Goal: Task Accomplishment & Management: Manage account settings

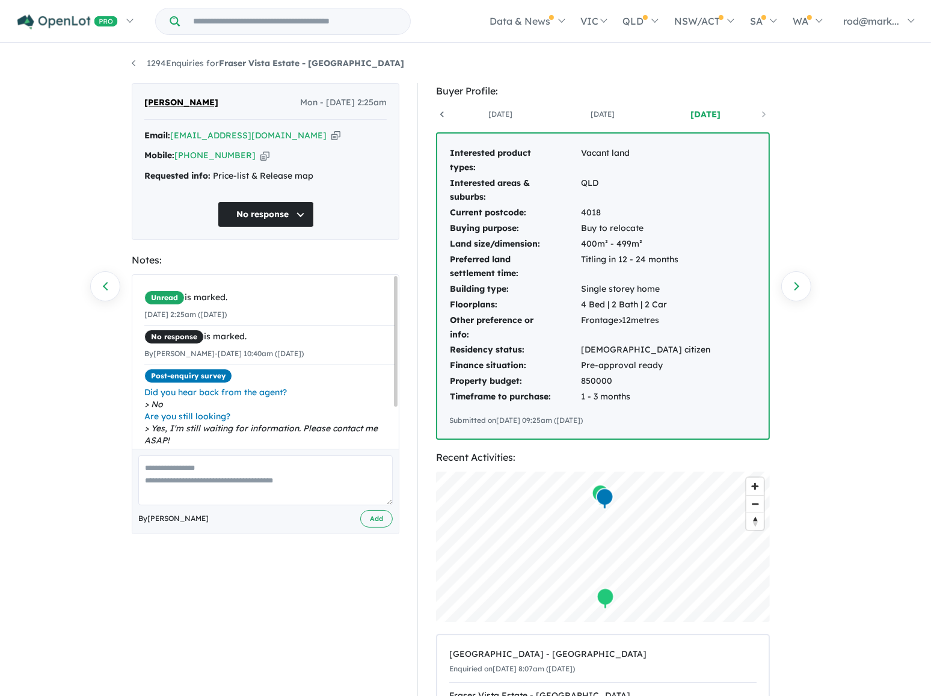
scroll to position [0, 89]
click at [49, 55] on link "Homepage" at bounding box center [78, 57] width 123 height 28
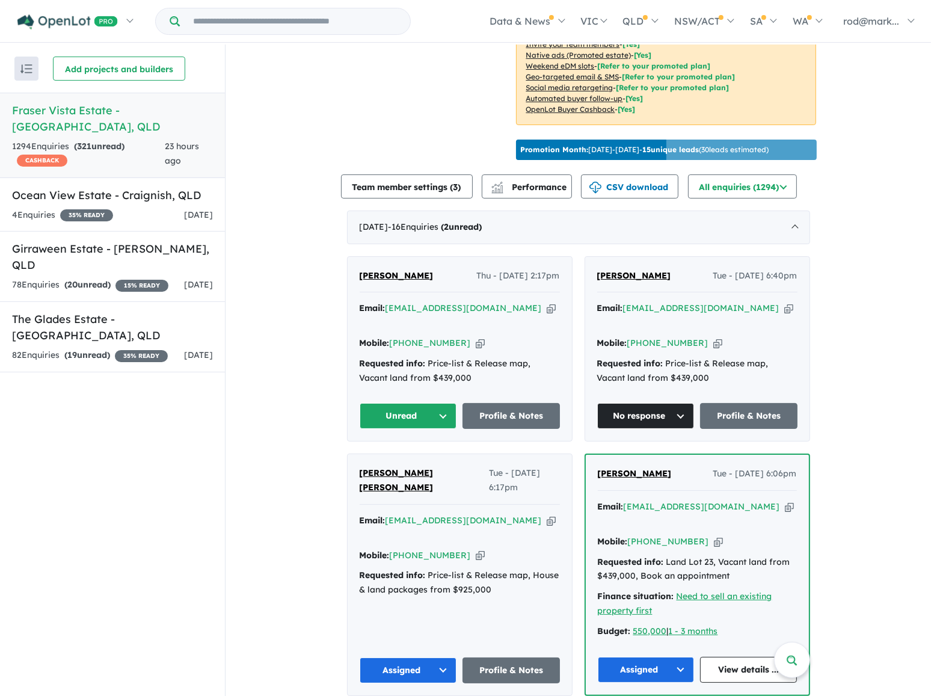
scroll to position [328, 0]
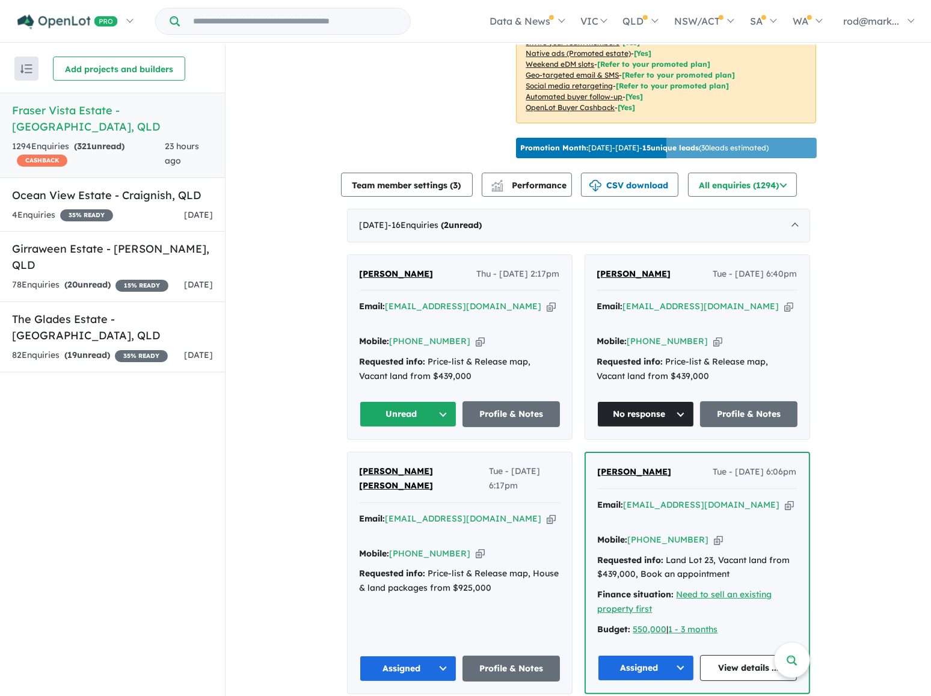
drag, startPoint x: 491, startPoint y: 301, endPoint x: 395, endPoint y: 374, distance: 120.2
click at [547, 302] on icon "button" at bounding box center [551, 306] width 9 height 13
click at [547, 300] on icon "button" at bounding box center [551, 306] width 9 height 13
drag, startPoint x: 490, startPoint y: 299, endPoint x: 351, endPoint y: 266, distance: 143.3
click at [486, 300] on div "Email: pdarren154@gmail.com Copied!" at bounding box center [460, 314] width 200 height 29
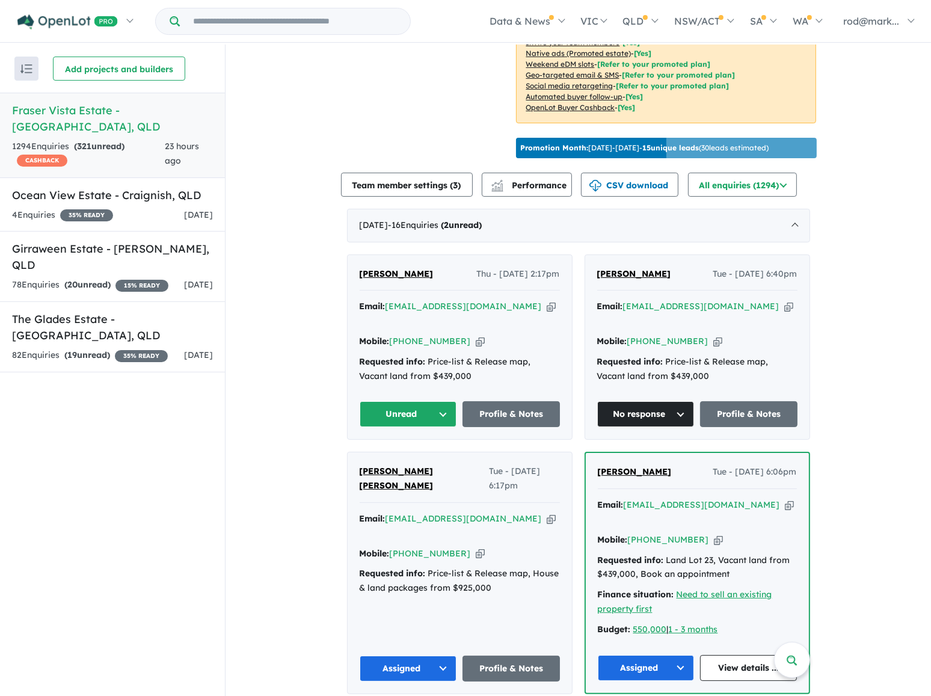
click at [547, 300] on icon "button" at bounding box center [551, 306] width 9 height 13
click at [439, 401] on button "Unread" at bounding box center [408, 414] width 97 height 26
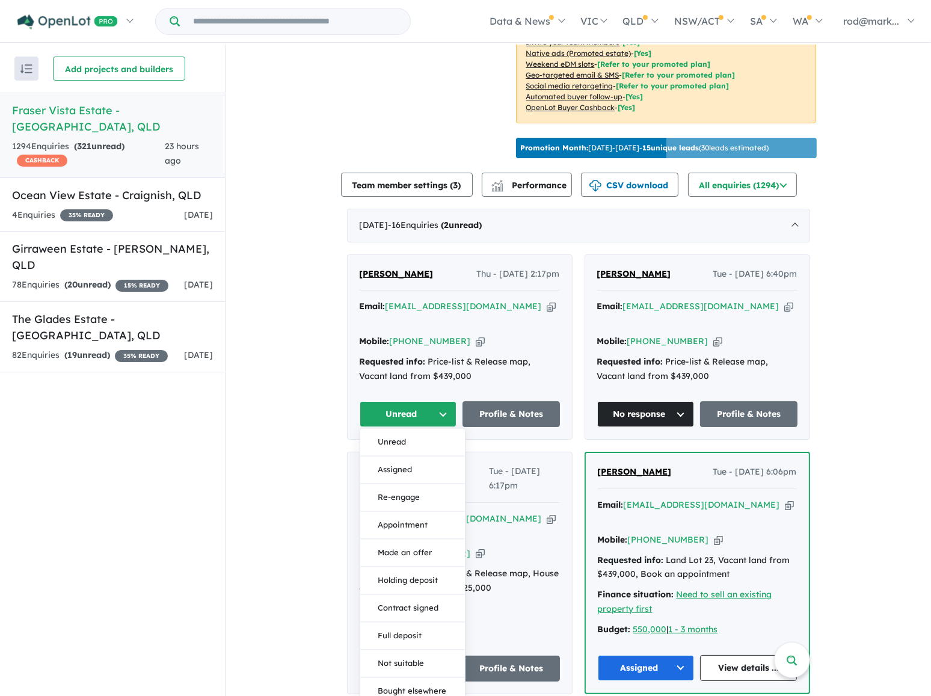
drag, startPoint x: 404, startPoint y: 447, endPoint x: 398, endPoint y: 443, distance: 6.9
click at [401, 457] on button "Assigned" at bounding box center [412, 471] width 105 height 28
